Goal: Check status: Check status

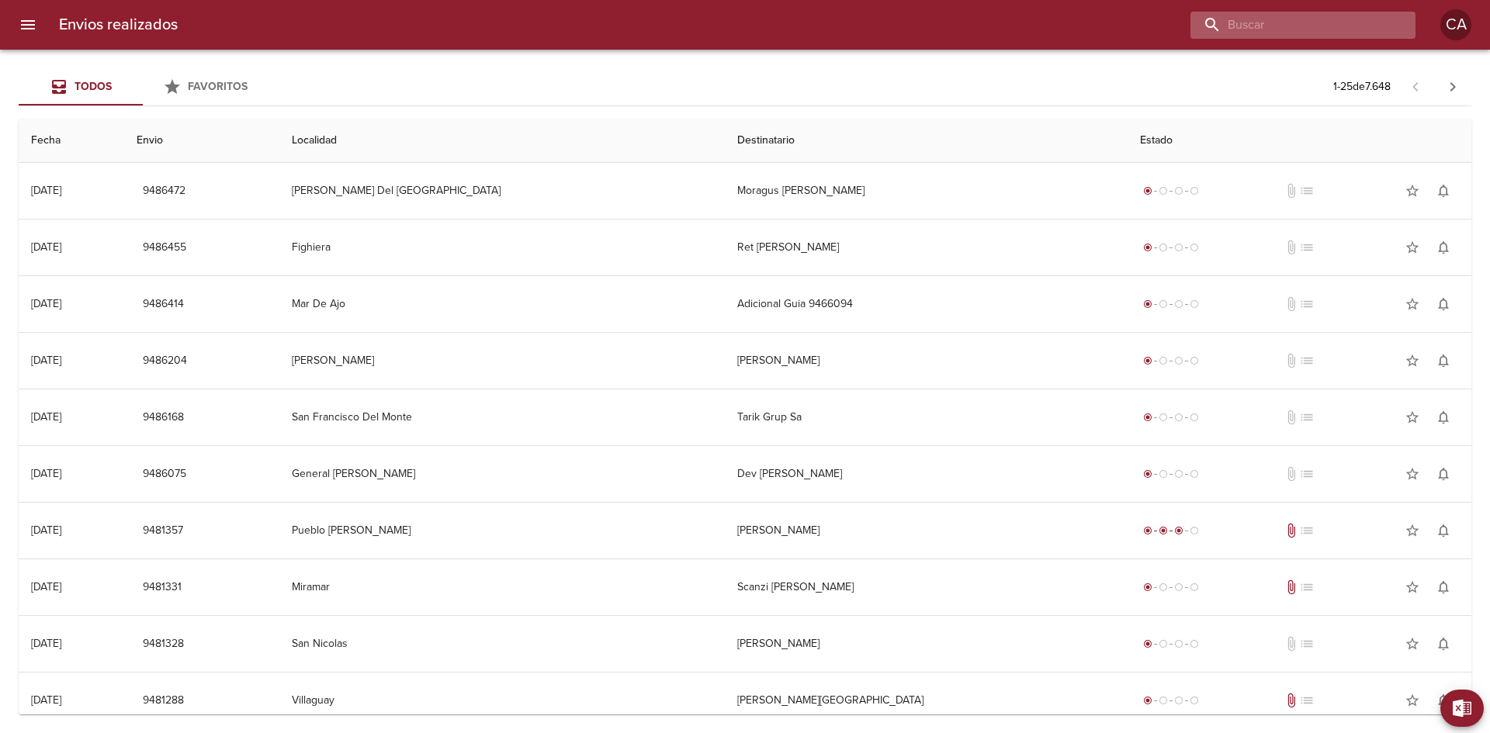
click at [1317, 22] on input "buscar" at bounding box center [1289, 25] width 199 height 27
type input "23622"
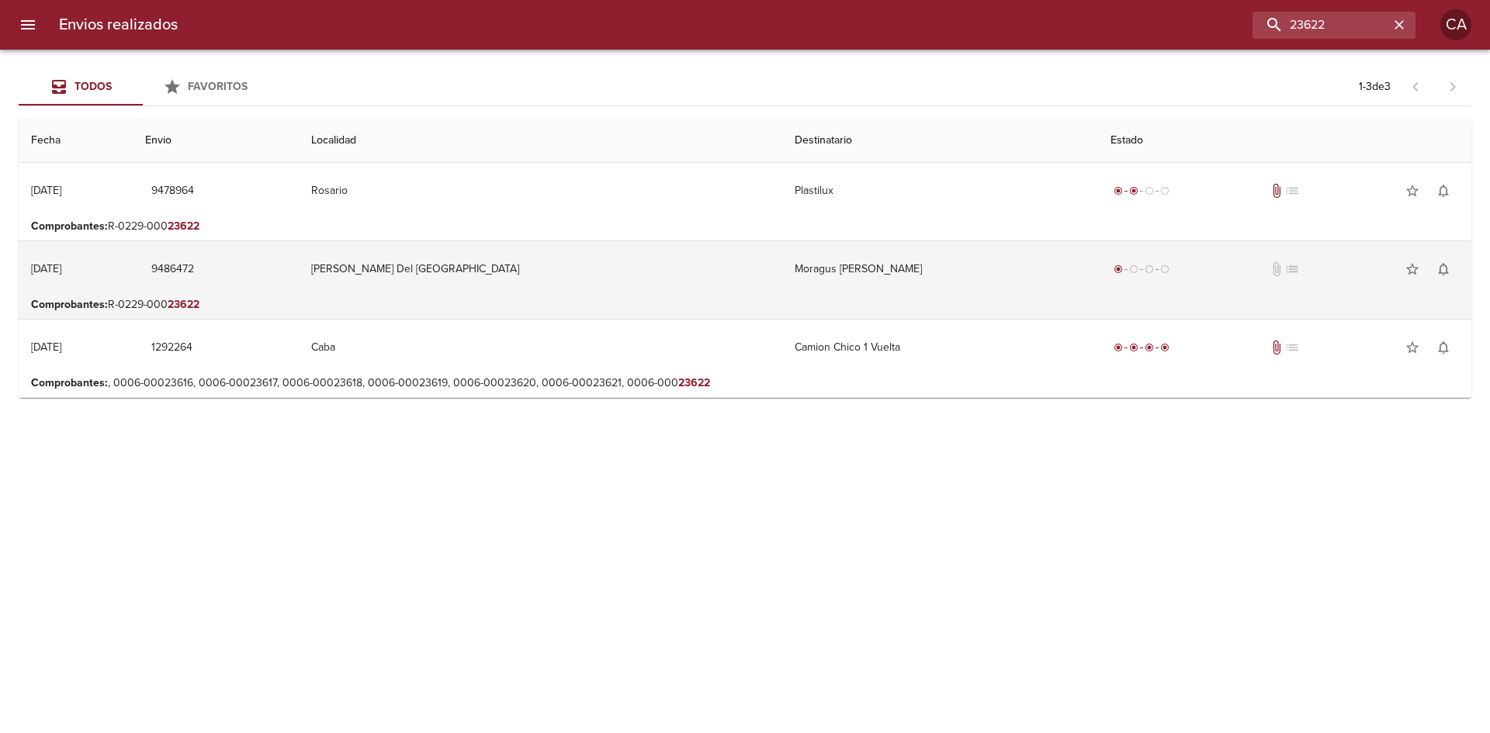
click at [822, 273] on td "Moragus [PERSON_NAME]" at bounding box center [939, 269] width 315 height 56
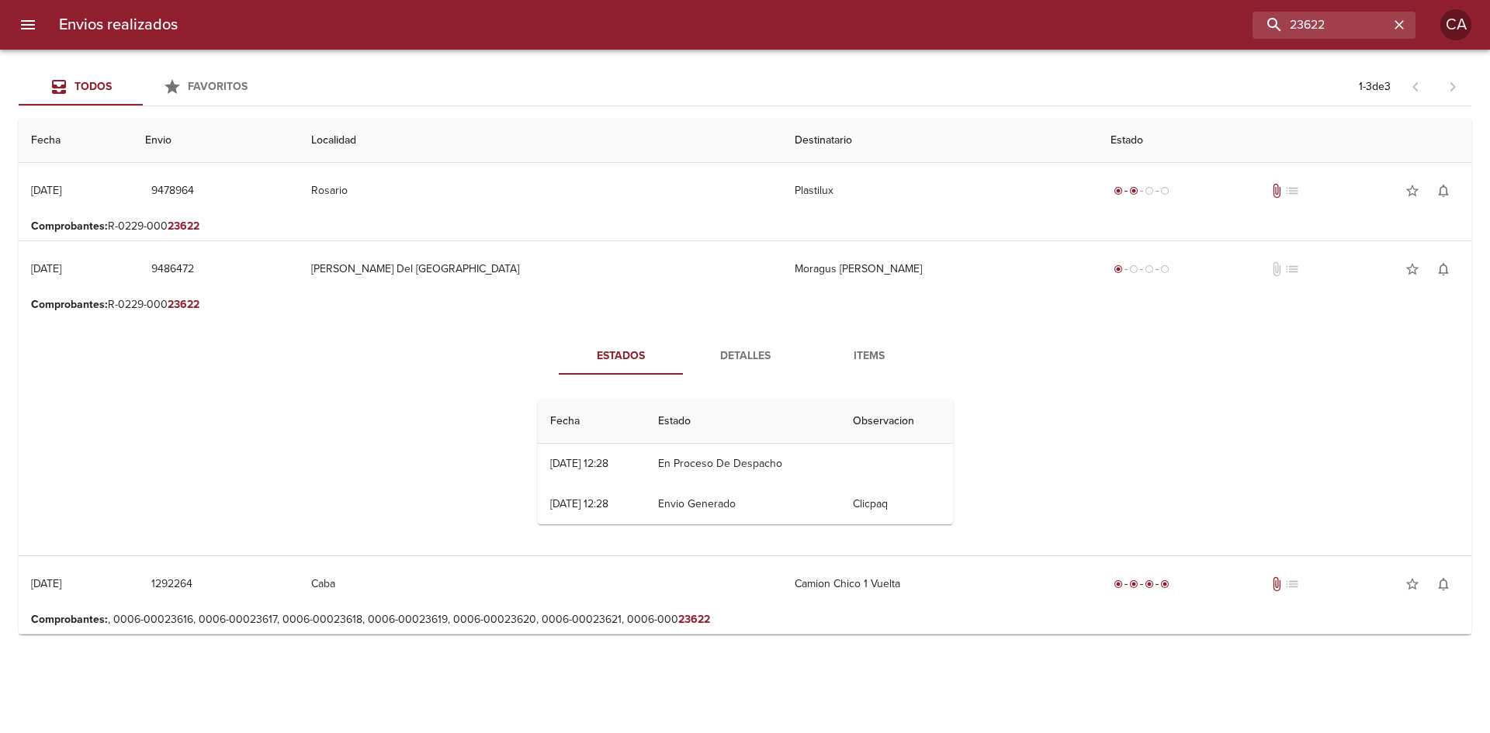
click at [733, 348] on span "Detalles" at bounding box center [745, 356] width 106 height 19
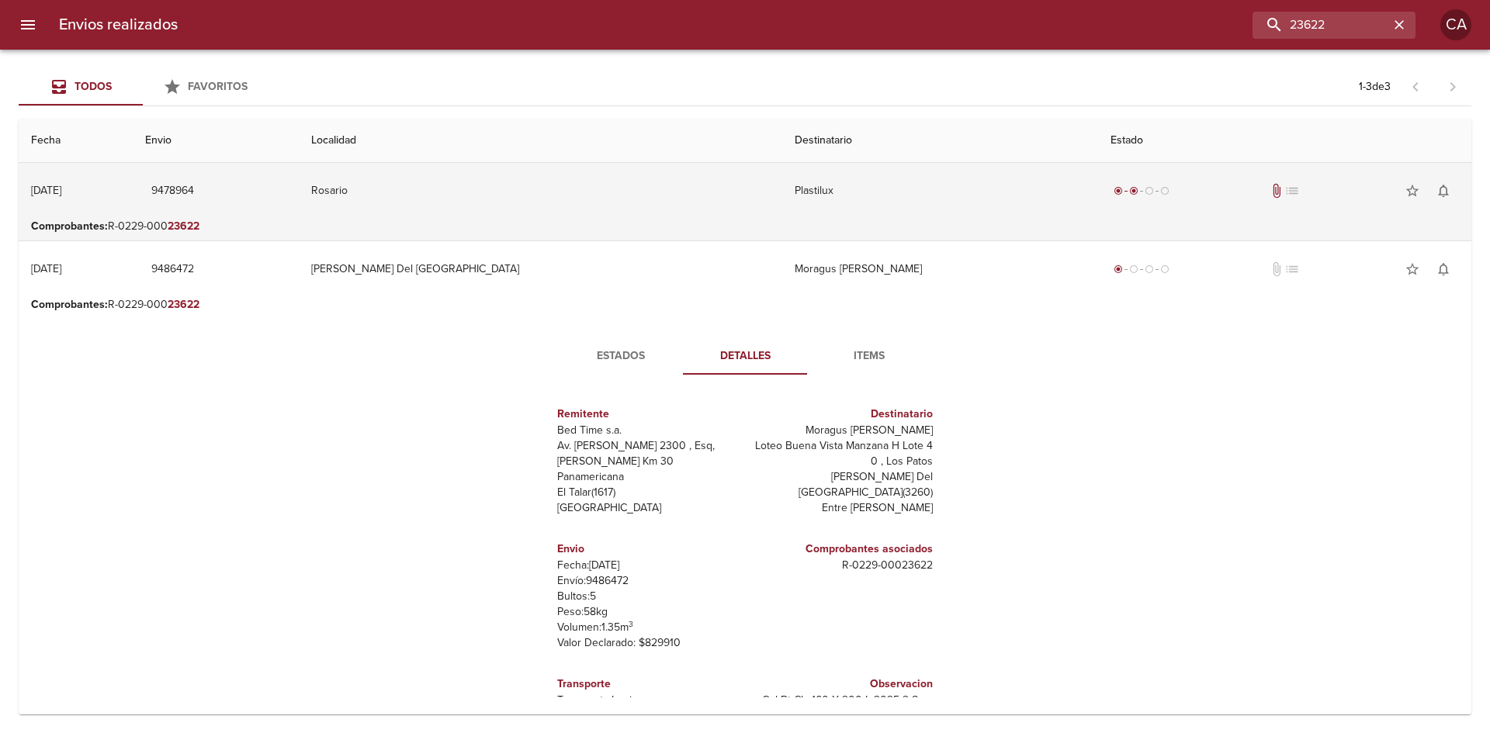
click at [782, 184] on td "Plastilux" at bounding box center [939, 191] width 315 height 56
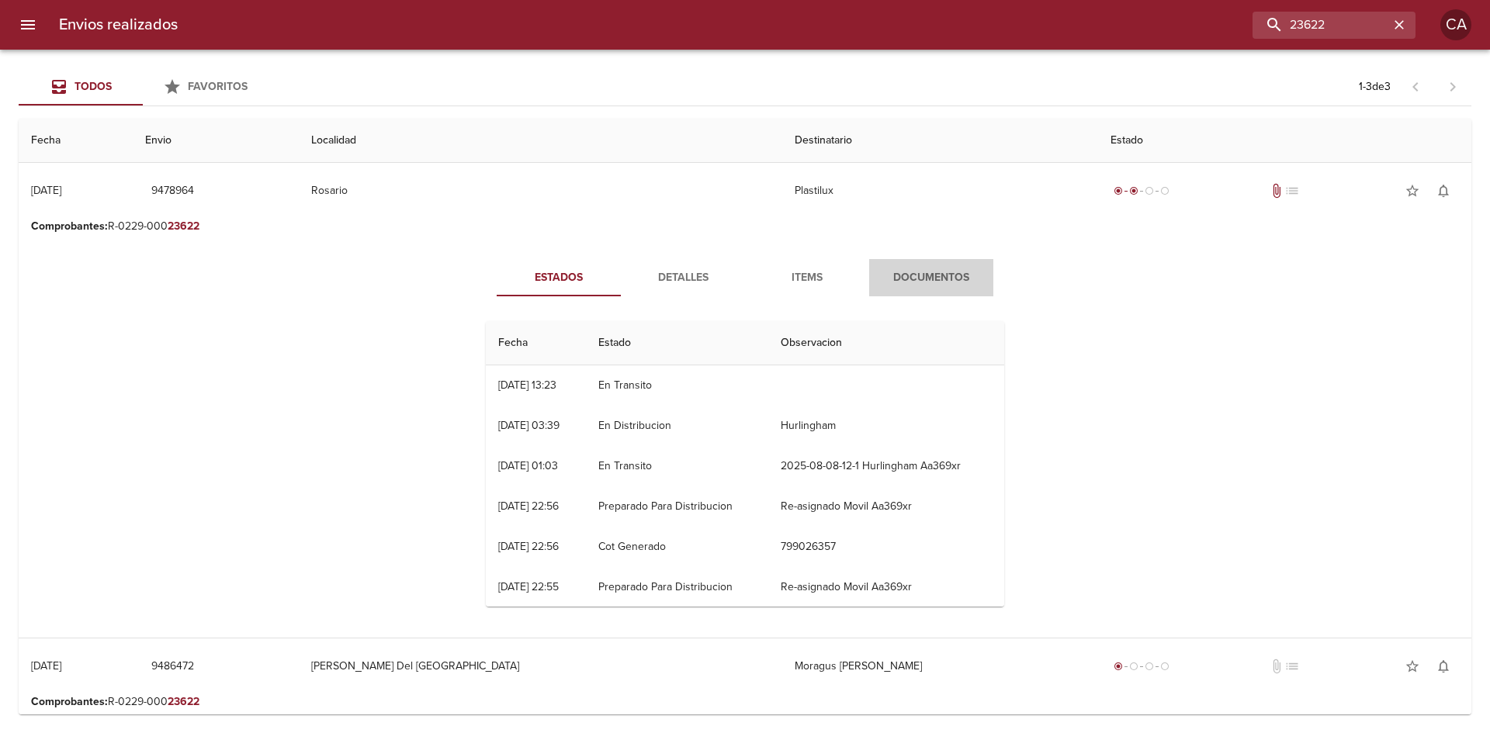
click at [902, 281] on span "Documentos" at bounding box center [931, 277] width 106 height 19
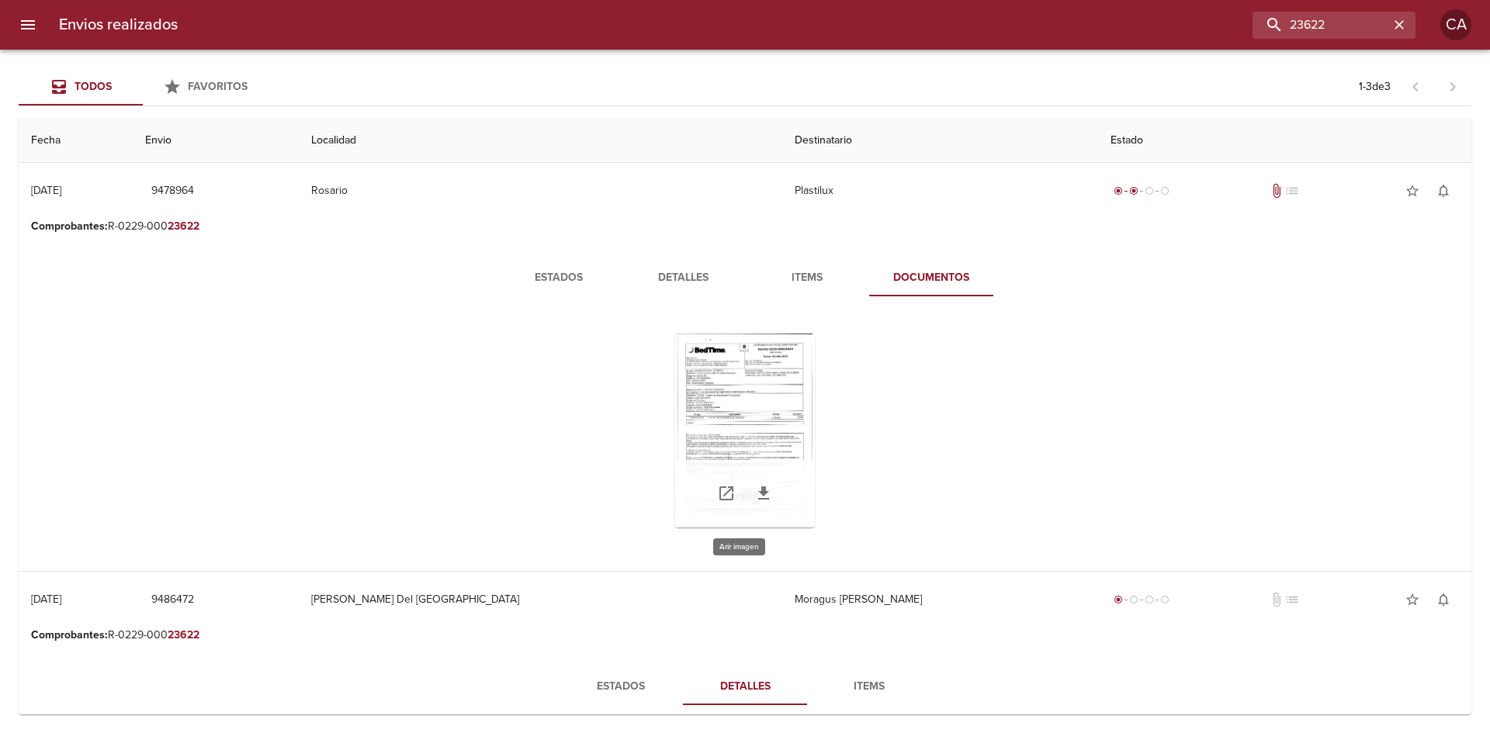
click at [756, 386] on div "Tabla de envíos del cliente" at bounding box center [745, 431] width 140 height 194
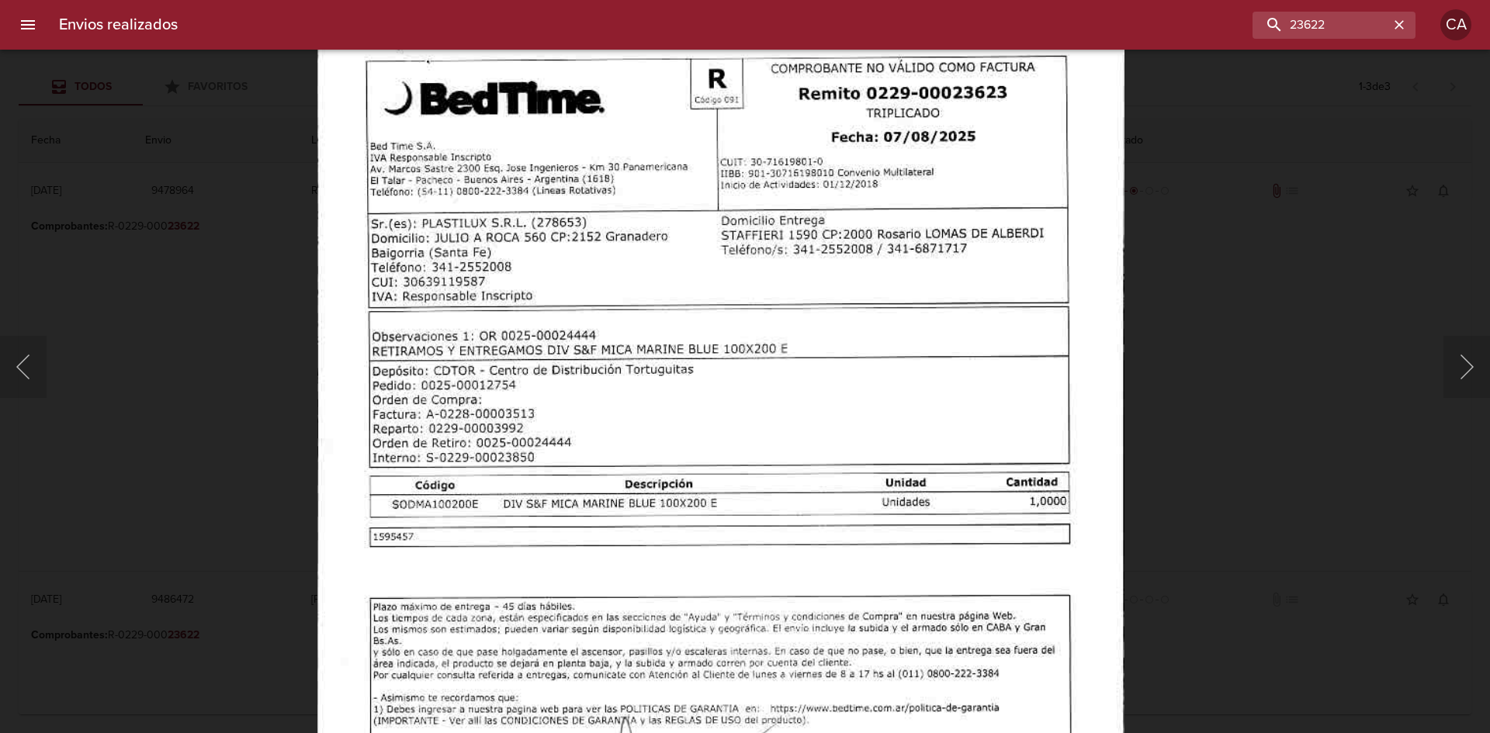
click at [773, 341] on img "Lightbox" at bounding box center [720, 579] width 807 height 1161
click at [1414, 22] on div "Envios realizados 23622 CA" at bounding box center [745, 25] width 1490 height 50
click at [1400, 31] on icon "button" at bounding box center [1399, 25] width 16 height 16
